Goal: Task Accomplishment & Management: Use online tool/utility

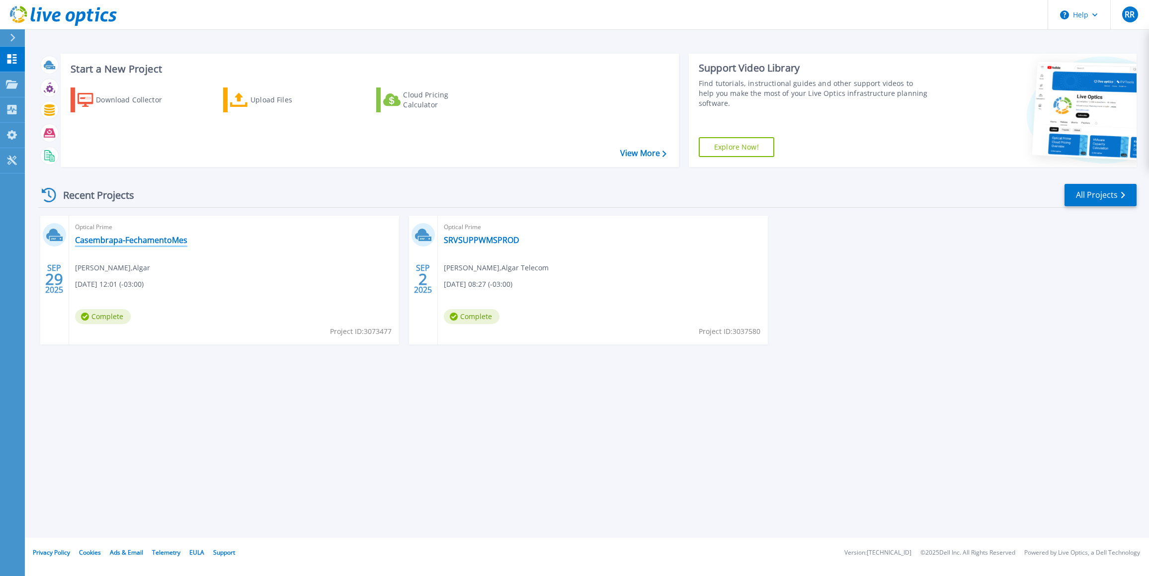
click at [137, 241] on link "Casembrapa-FechamentoMes" at bounding box center [131, 240] width 112 height 10
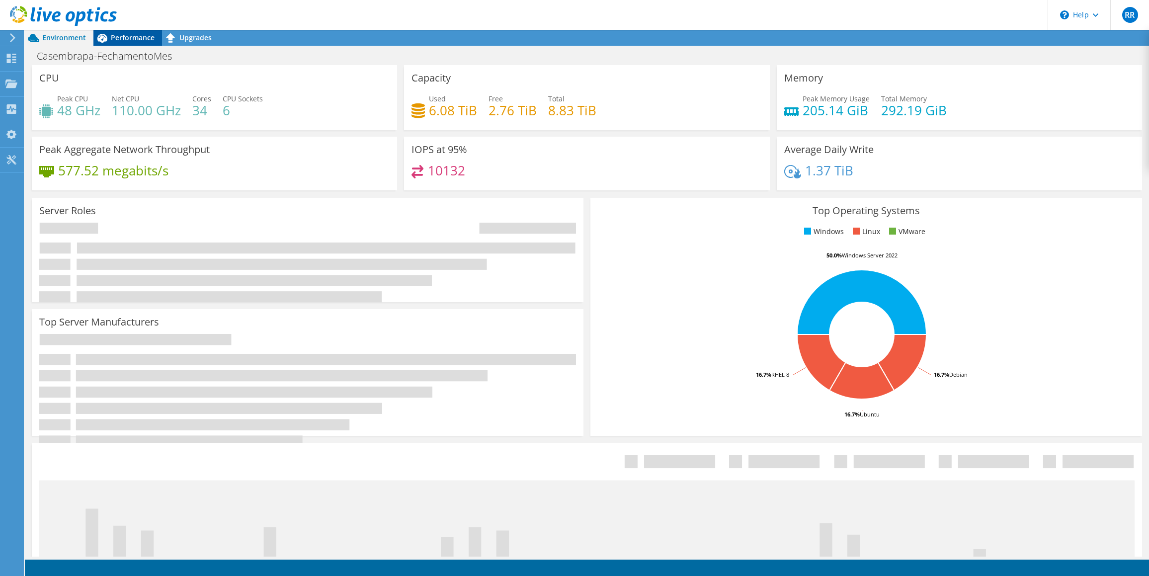
click at [133, 34] on span "Performance" at bounding box center [133, 37] width 44 height 9
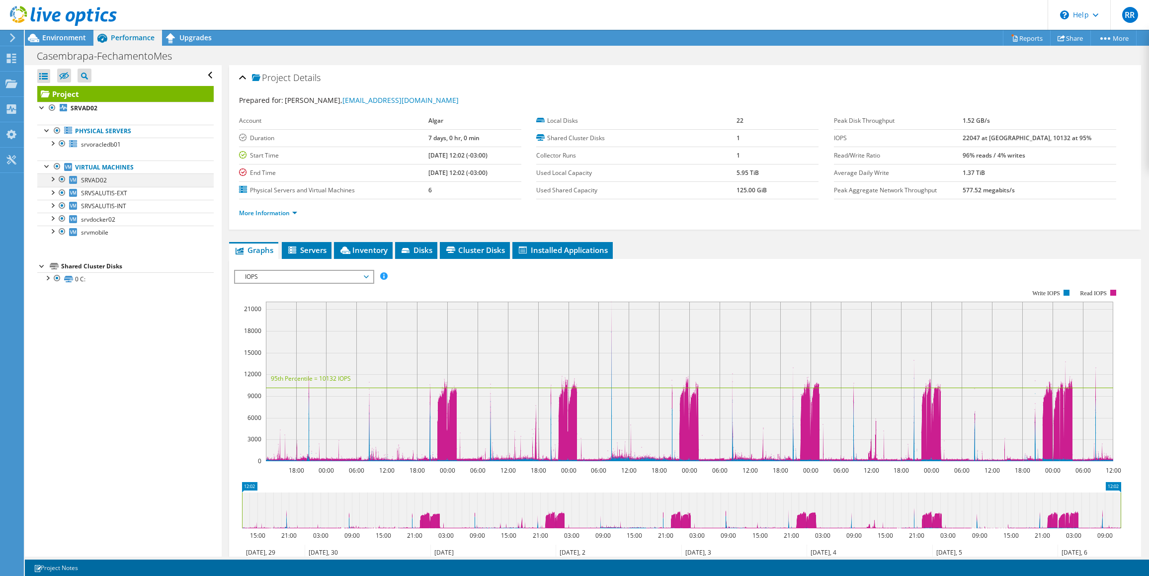
click at [53, 180] on div at bounding box center [52, 179] width 10 height 10
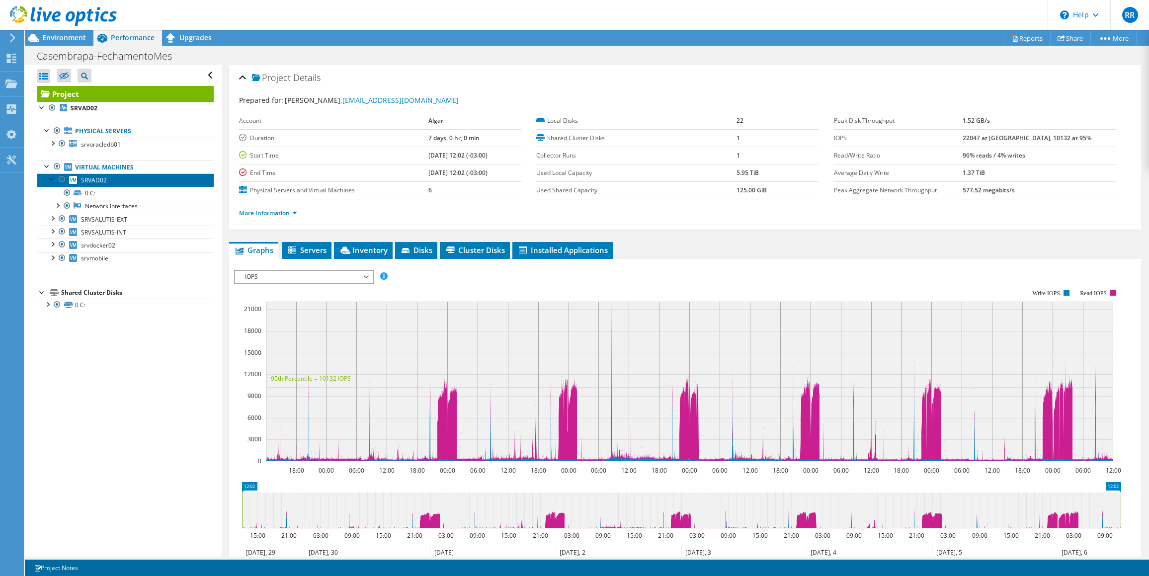
click at [80, 180] on link "SRVAD02" at bounding box center [125, 180] width 176 height 13
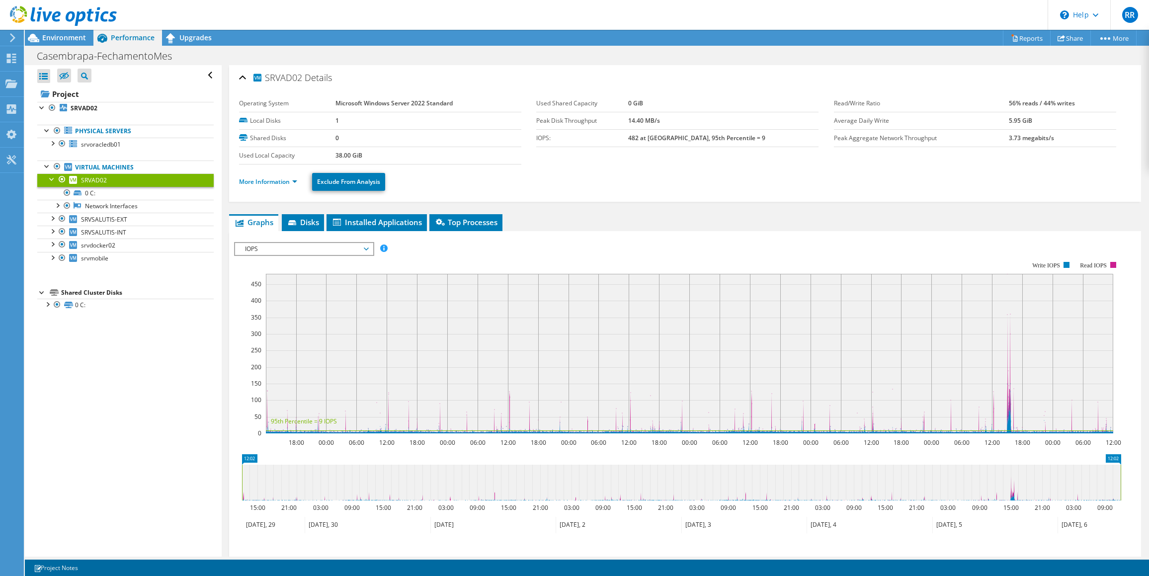
click at [367, 248] on span "IOPS" at bounding box center [304, 249] width 128 height 12
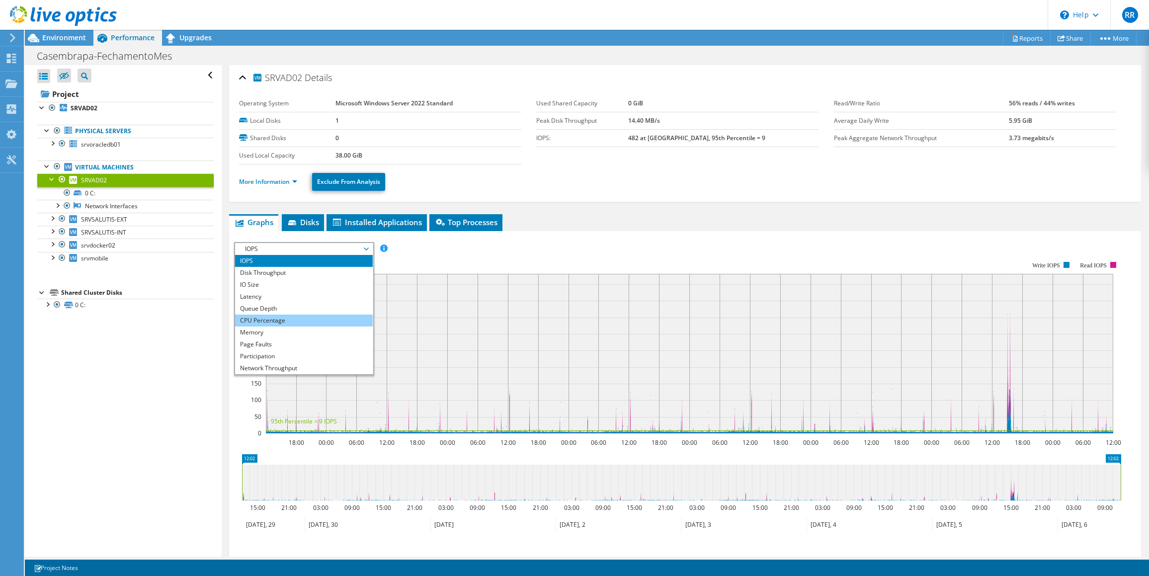
click at [287, 316] on li "CPU Percentage" at bounding box center [304, 321] width 138 height 12
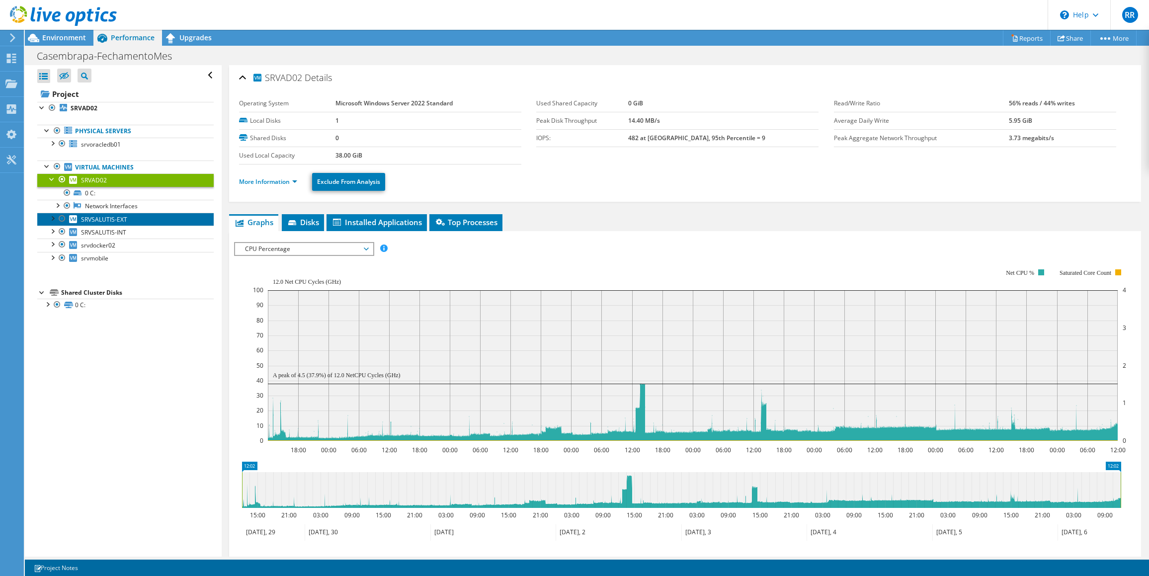
click at [80, 218] on link "SRVSALUTIS-EXT" at bounding box center [125, 219] width 176 height 13
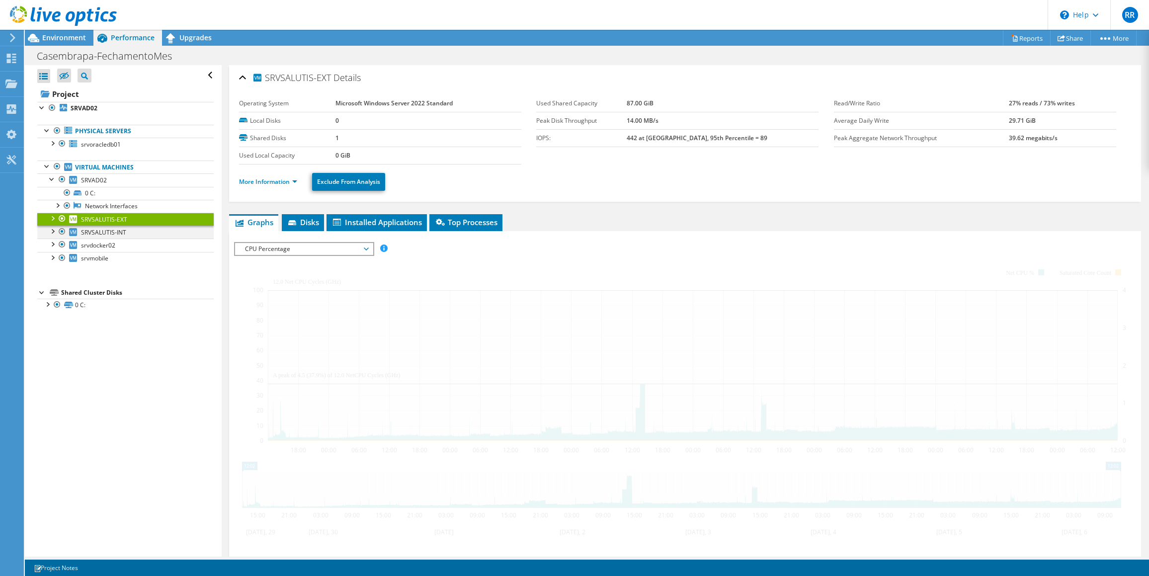
click at [52, 217] on div at bounding box center [52, 218] width 10 height 10
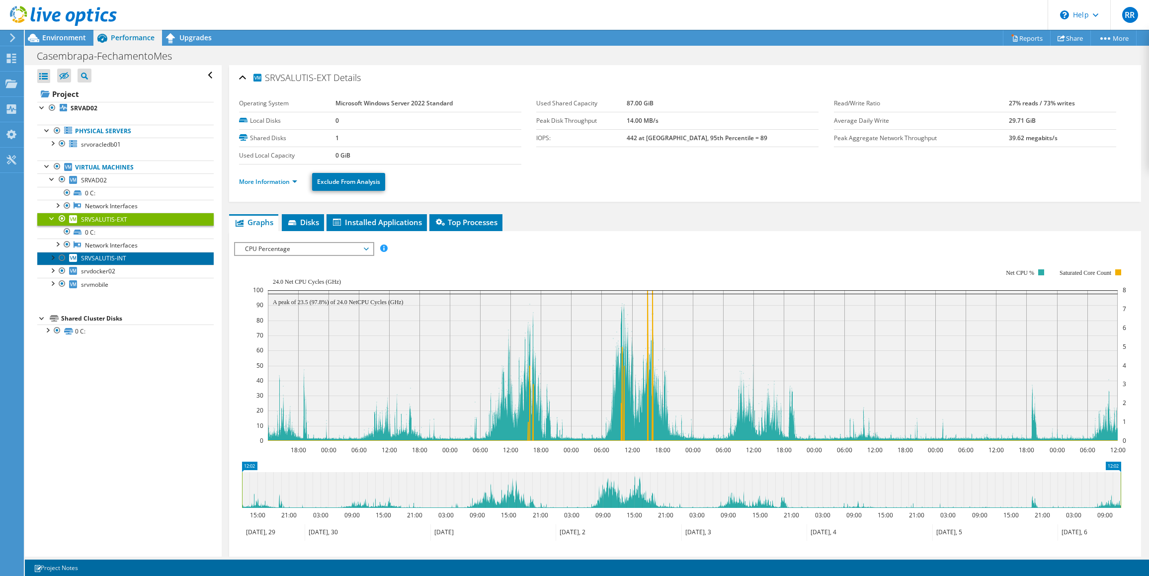
click at [68, 256] on link "SRVSALUTIS-INT" at bounding box center [125, 258] width 176 height 13
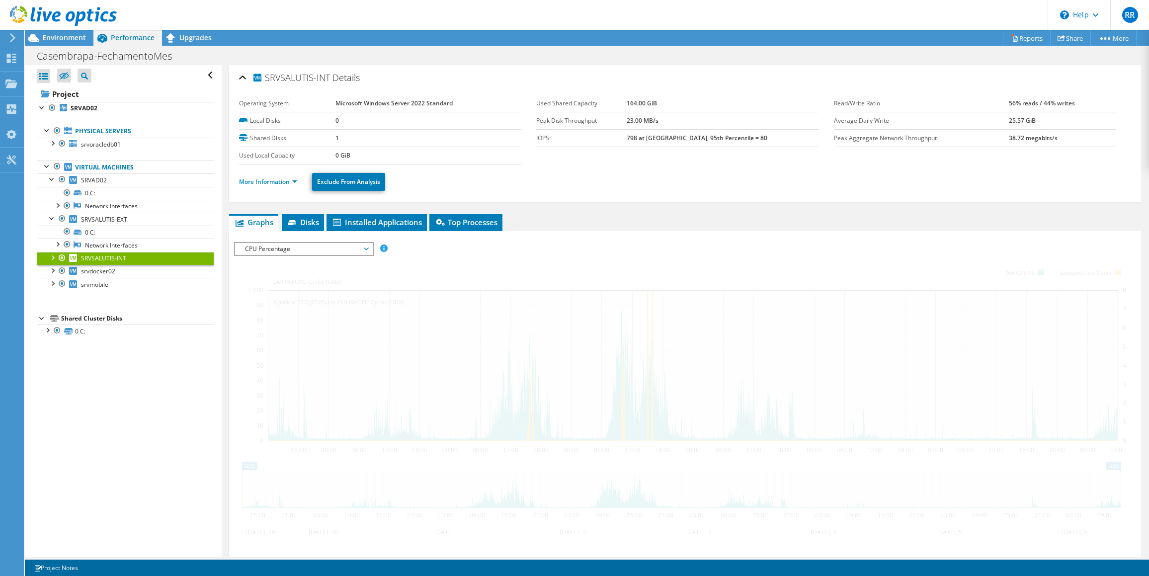
click at [51, 256] on div at bounding box center [52, 257] width 10 height 10
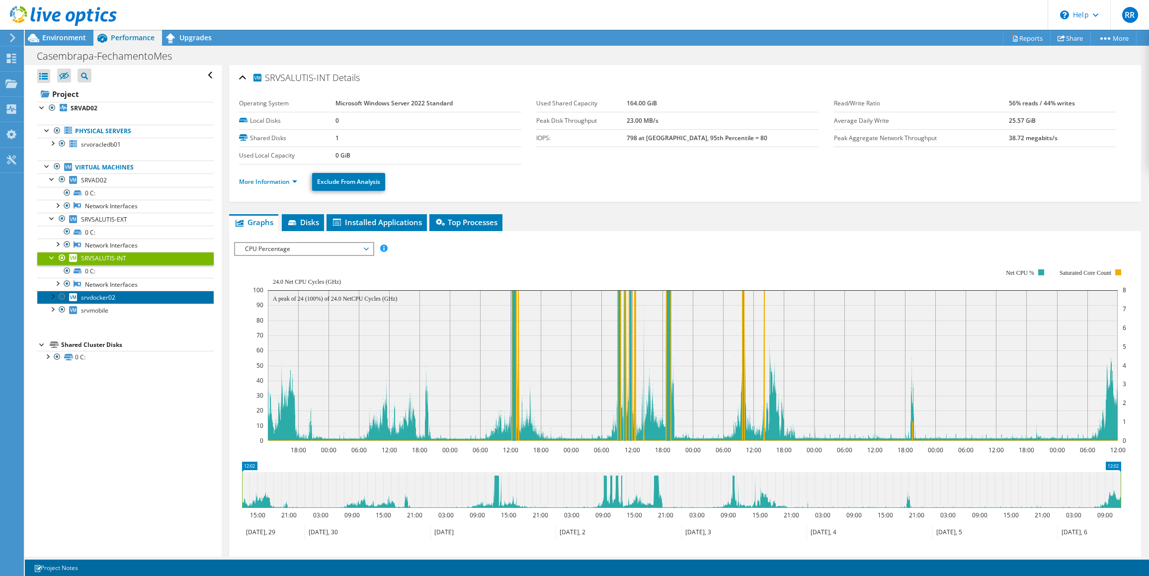
click at [77, 297] on icon at bounding box center [73, 297] width 8 height 8
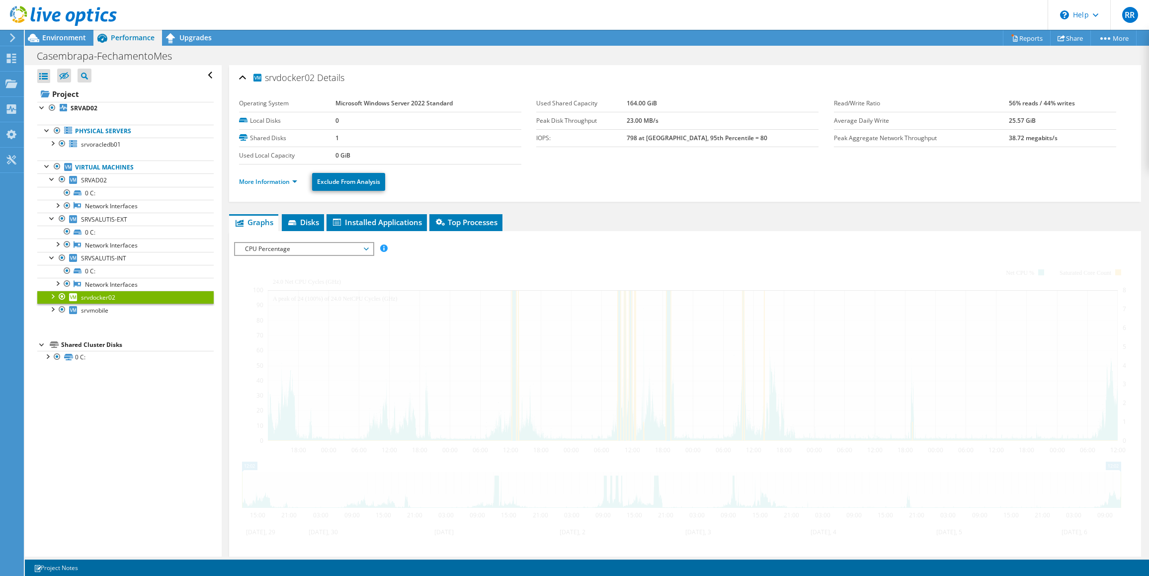
click at [52, 295] on div at bounding box center [52, 296] width 10 height 10
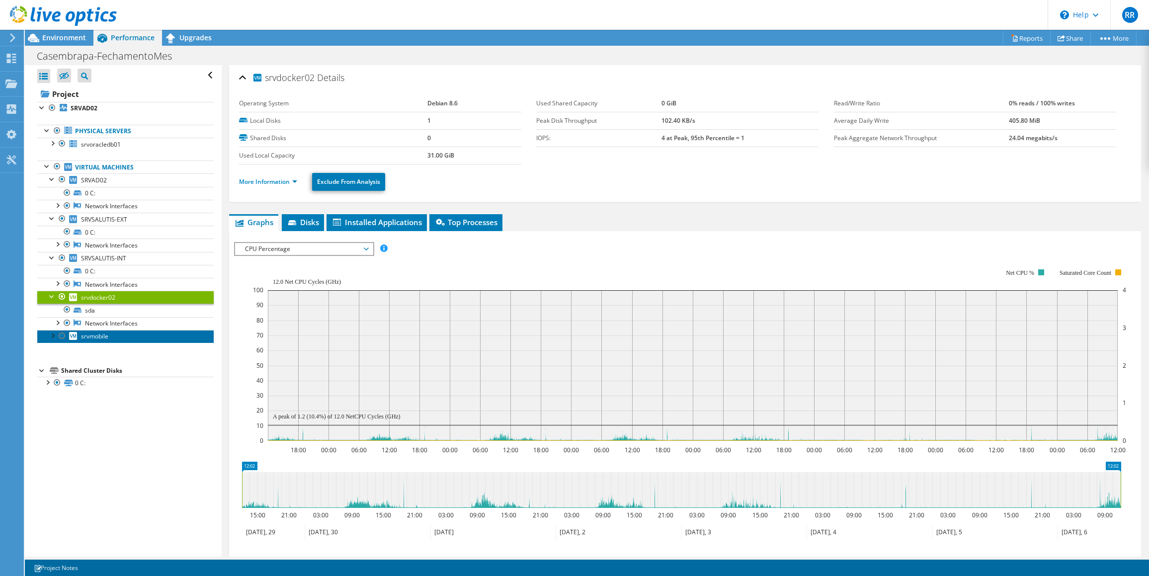
click at [78, 335] on link "srvmobile" at bounding box center [125, 336] width 176 height 13
